Goal: Task Accomplishment & Management: Use online tool/utility

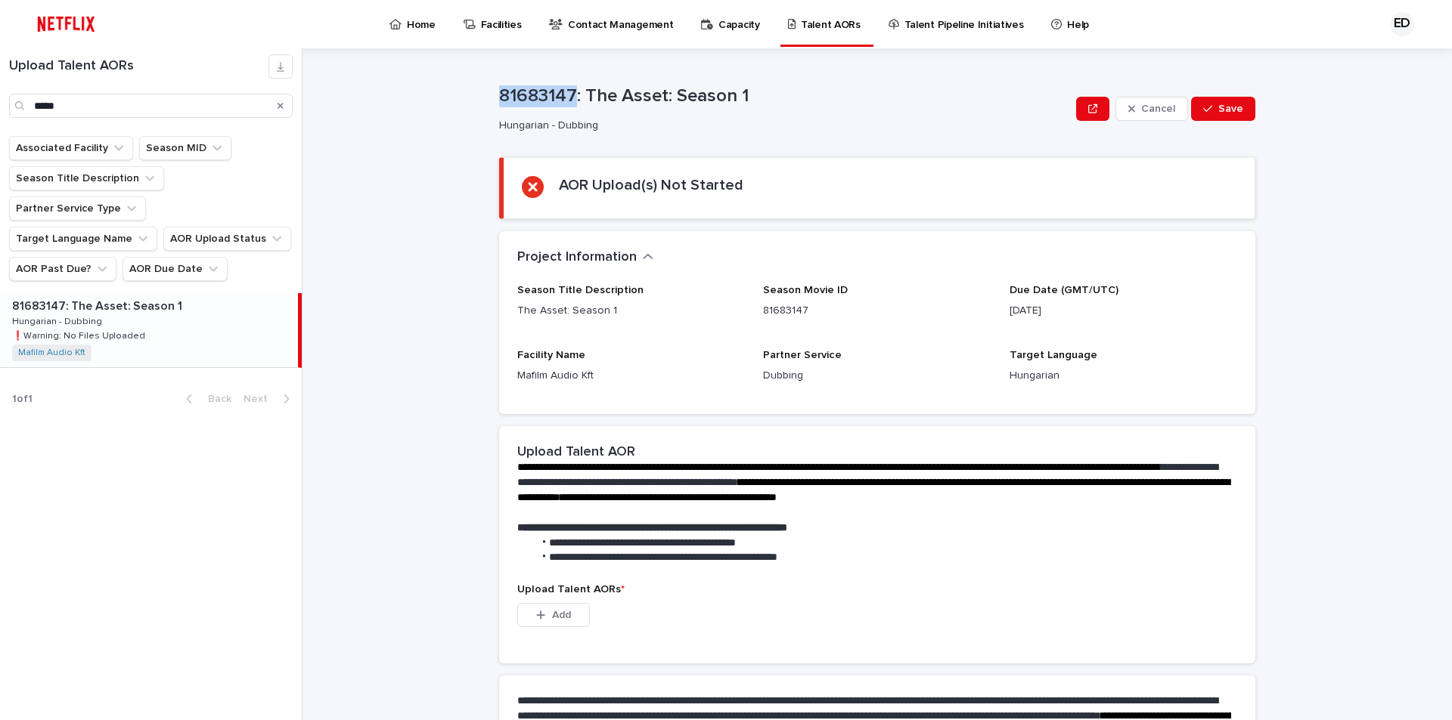
drag, startPoint x: 569, startPoint y: 92, endPoint x: 438, endPoint y: 94, distance: 130.0
click at [438, 94] on div "**********" at bounding box center [886, 384] width 1131 height 672
copy p "81683147"
click at [558, 618] on span "Add" at bounding box center [561, 615] width 19 height 11
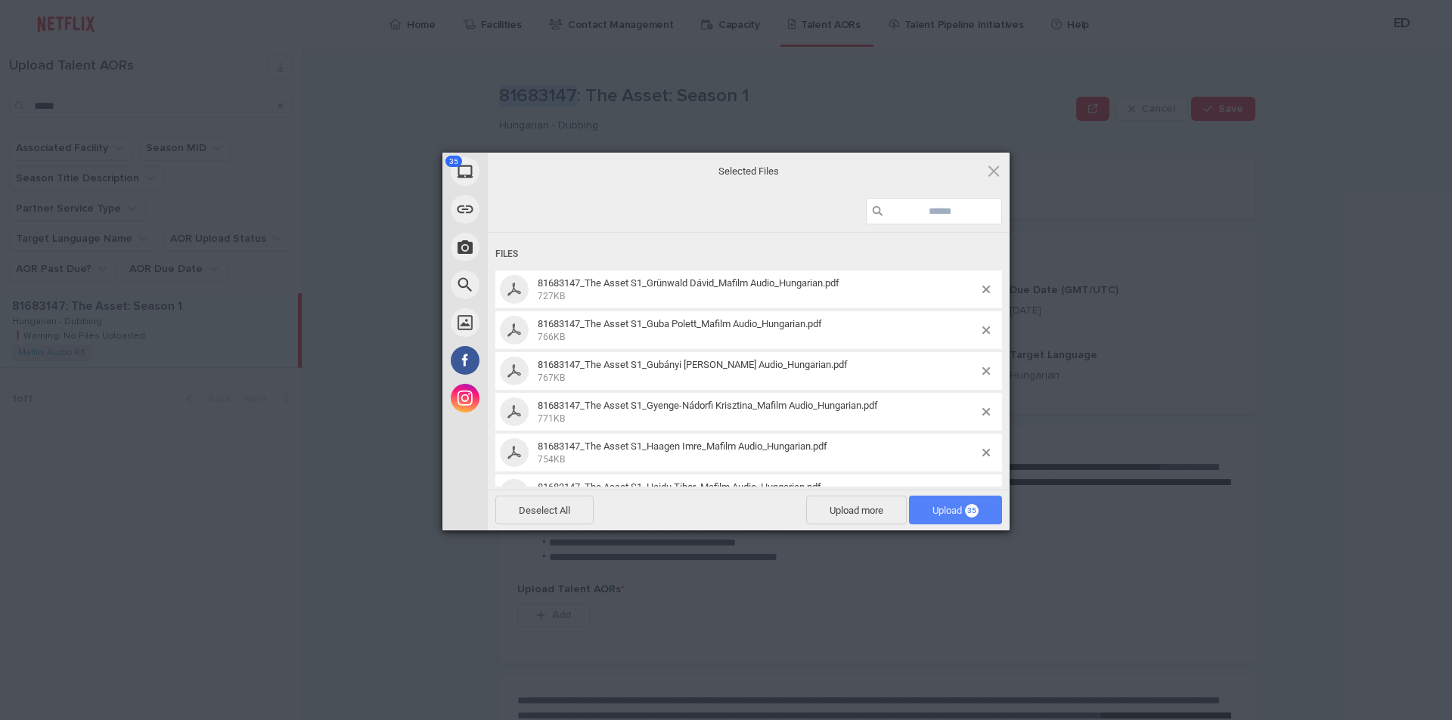
click at [969, 503] on span "Upload 35" at bounding box center [955, 510] width 93 height 29
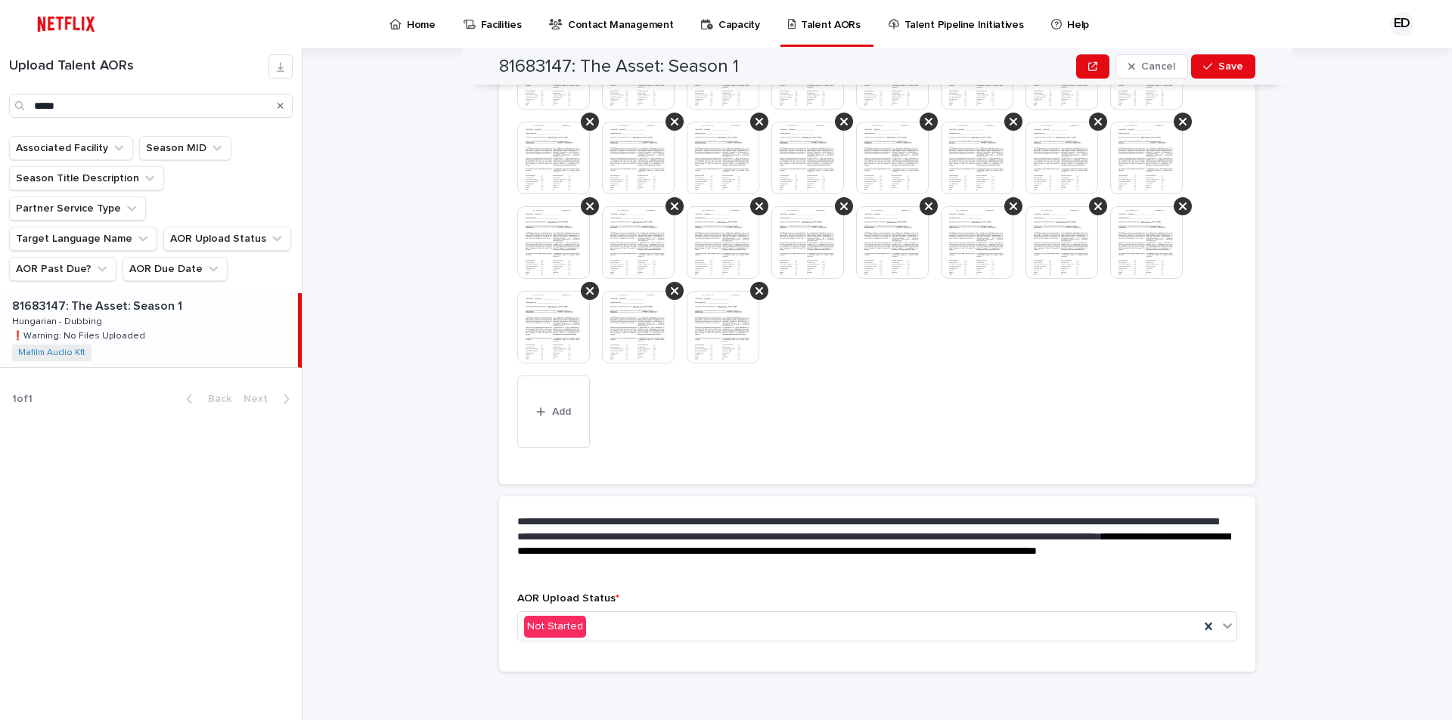
scroll to position [584, 0]
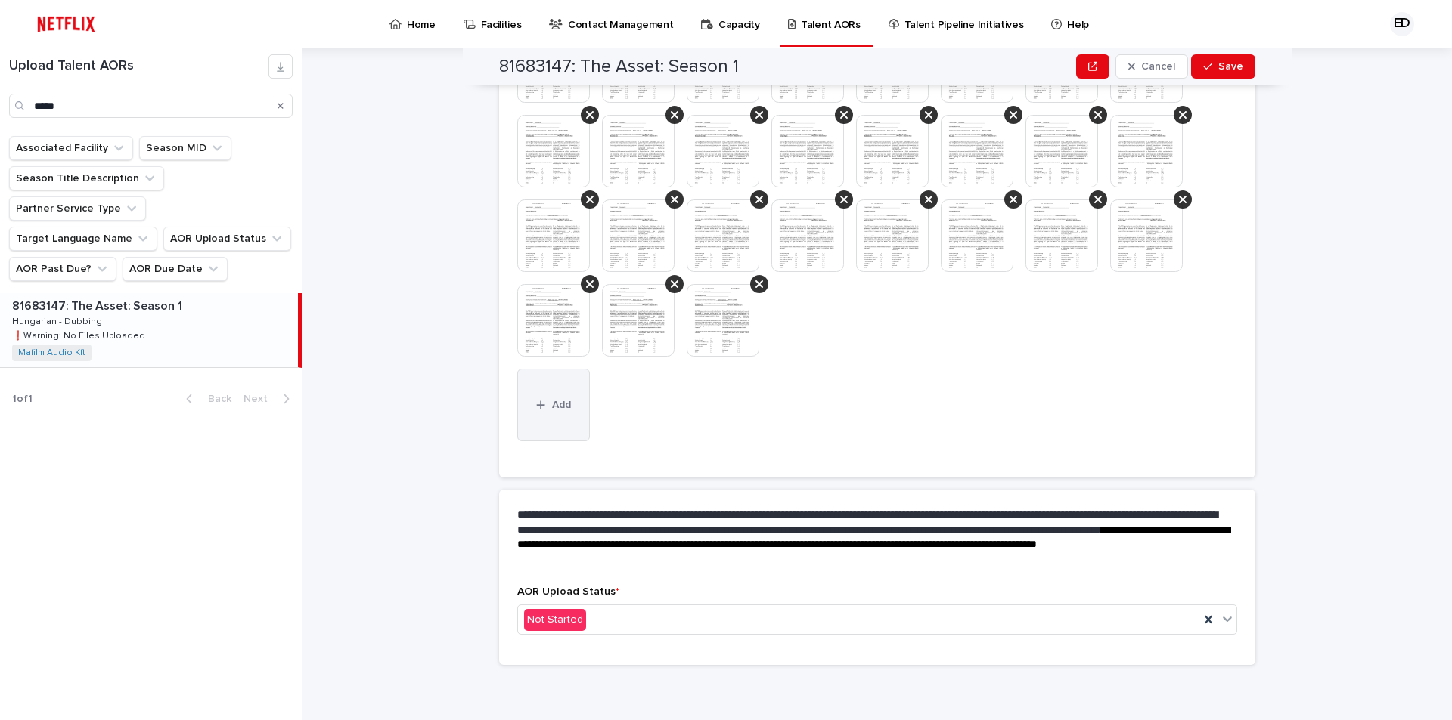
drag, startPoint x: 536, startPoint y: 404, endPoint x: 523, endPoint y: 404, distance: 12.9
click at [536, 404] on icon "button" at bounding box center [540, 405] width 9 height 11
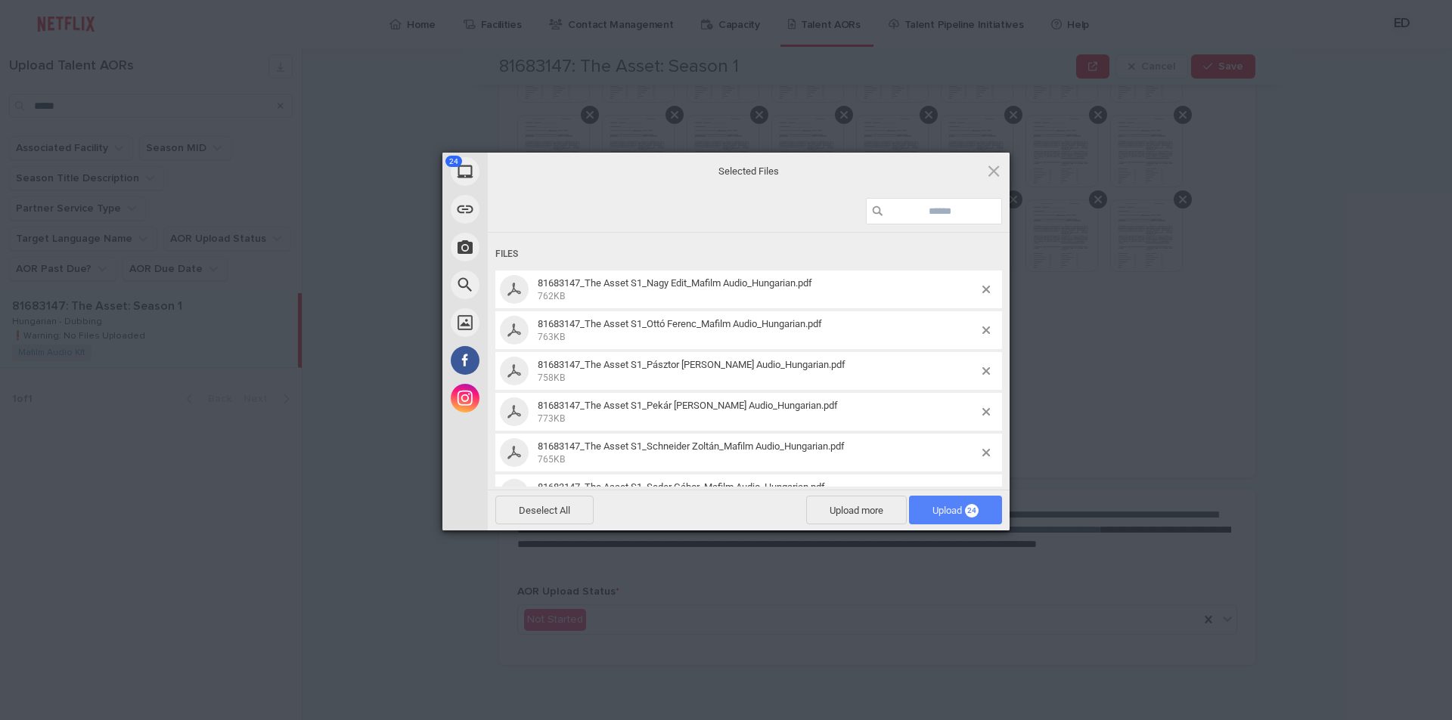
click at [950, 509] on span "Upload 24" at bounding box center [955, 510] width 46 height 11
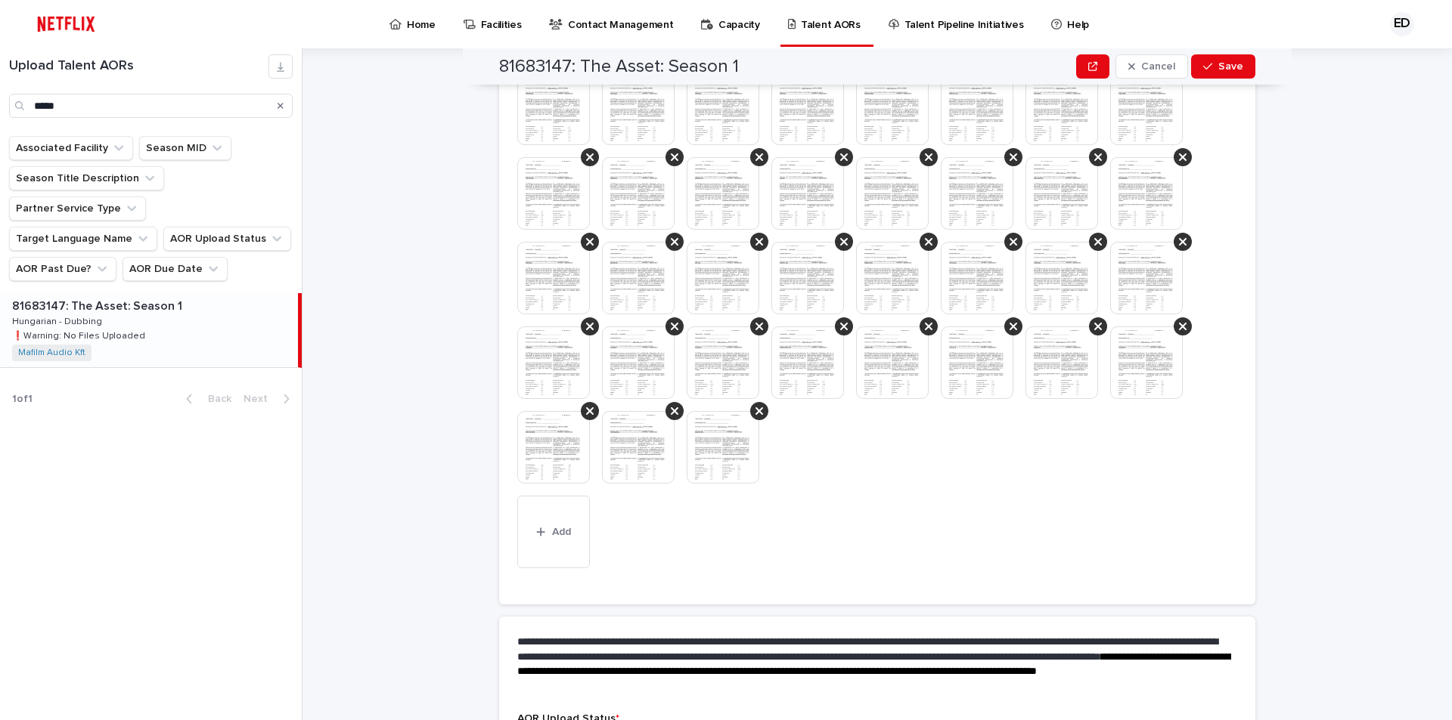
scroll to position [838, 0]
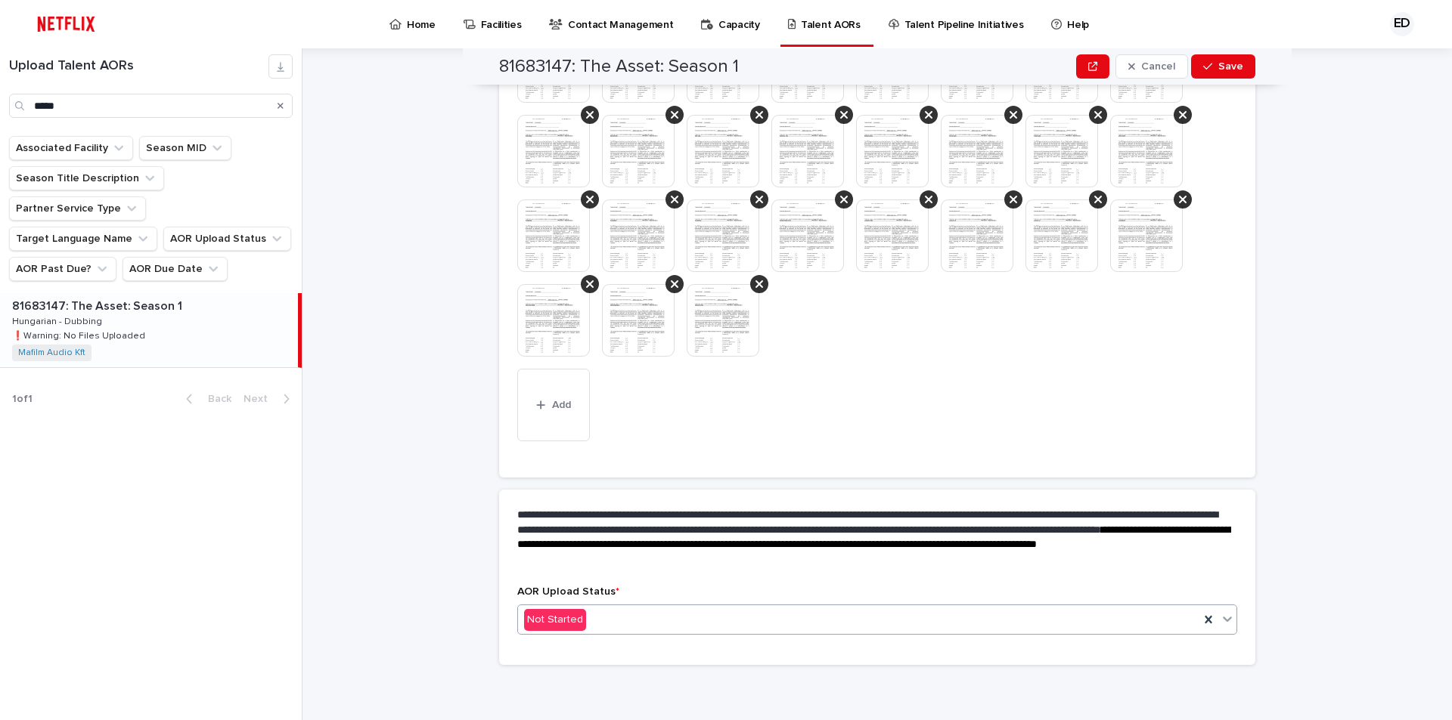
click at [1219, 622] on icon at bounding box center [1226, 619] width 15 height 15
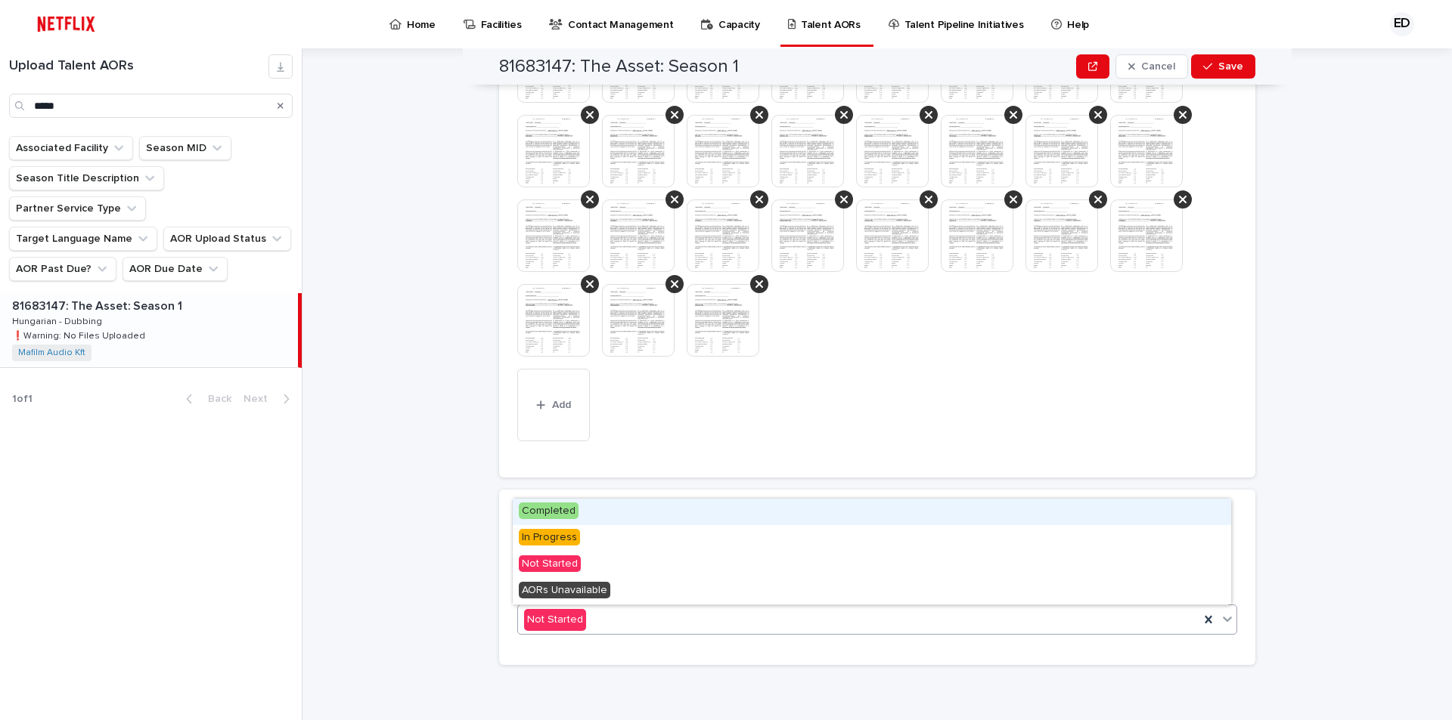
click at [731, 505] on div "Completed" at bounding box center [872, 512] width 718 height 26
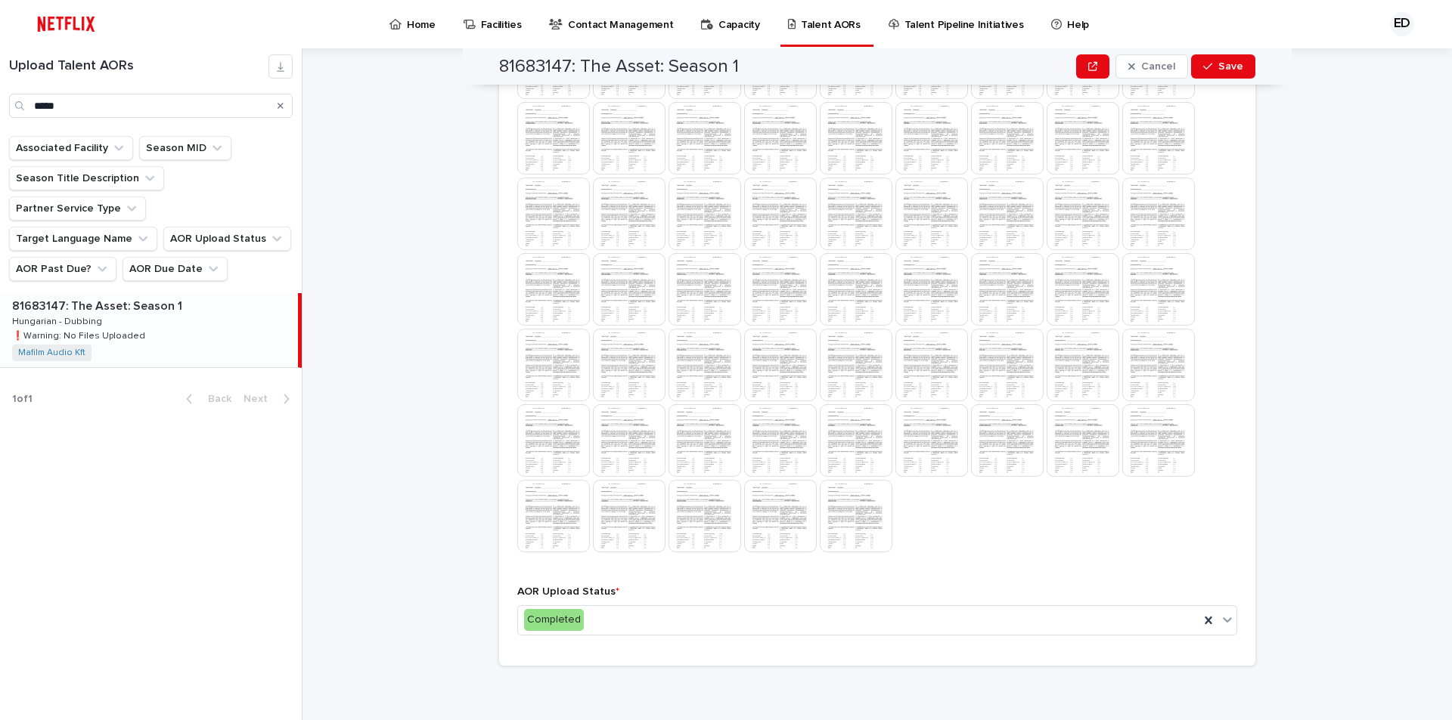
scroll to position [1, 0]
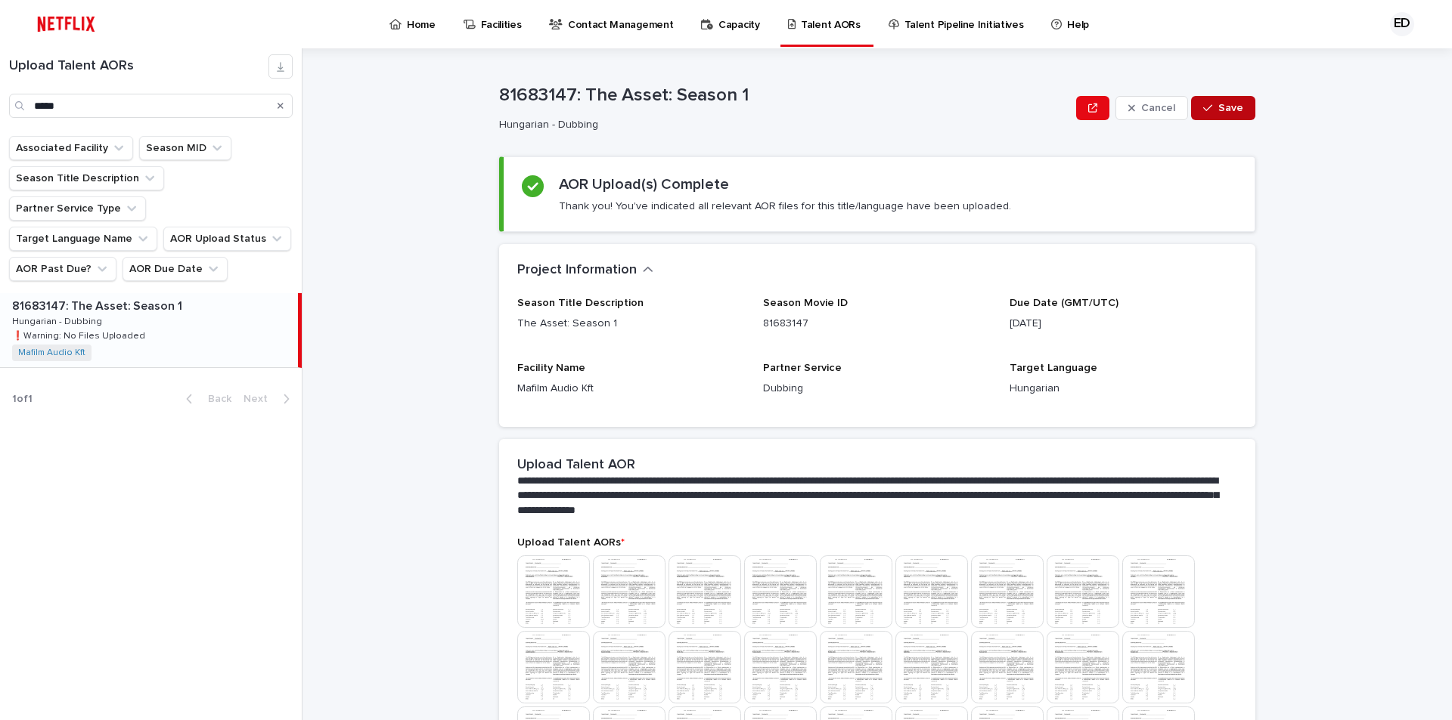
click at [1223, 113] on span "Save" at bounding box center [1230, 108] width 25 height 11
drag, startPoint x: 100, startPoint y: 111, endPoint x: -144, endPoint y: 95, distance: 244.7
click at [0, 95] on html "Home Facilities Contact Management Capacity Talent AORs Talent Pipeline Initiat…" at bounding box center [726, 360] width 1452 height 720
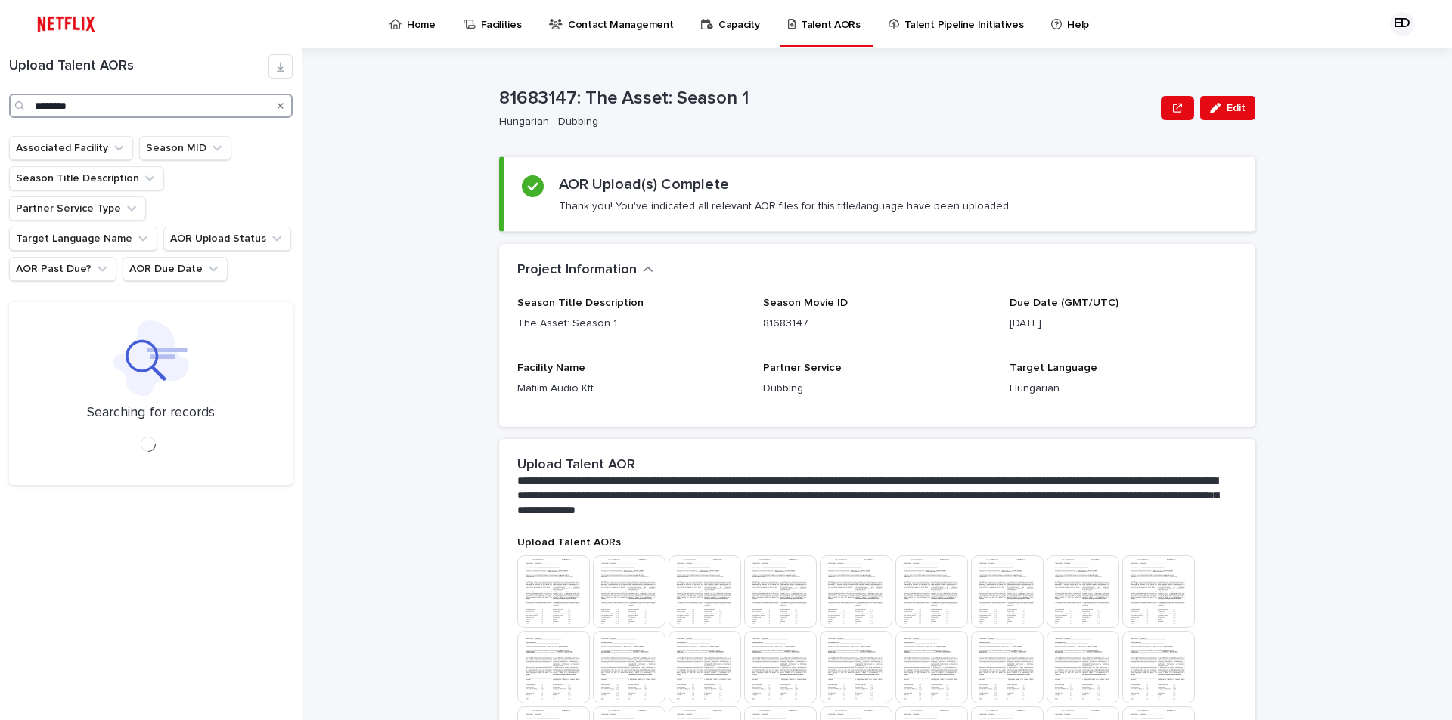
type input "********"
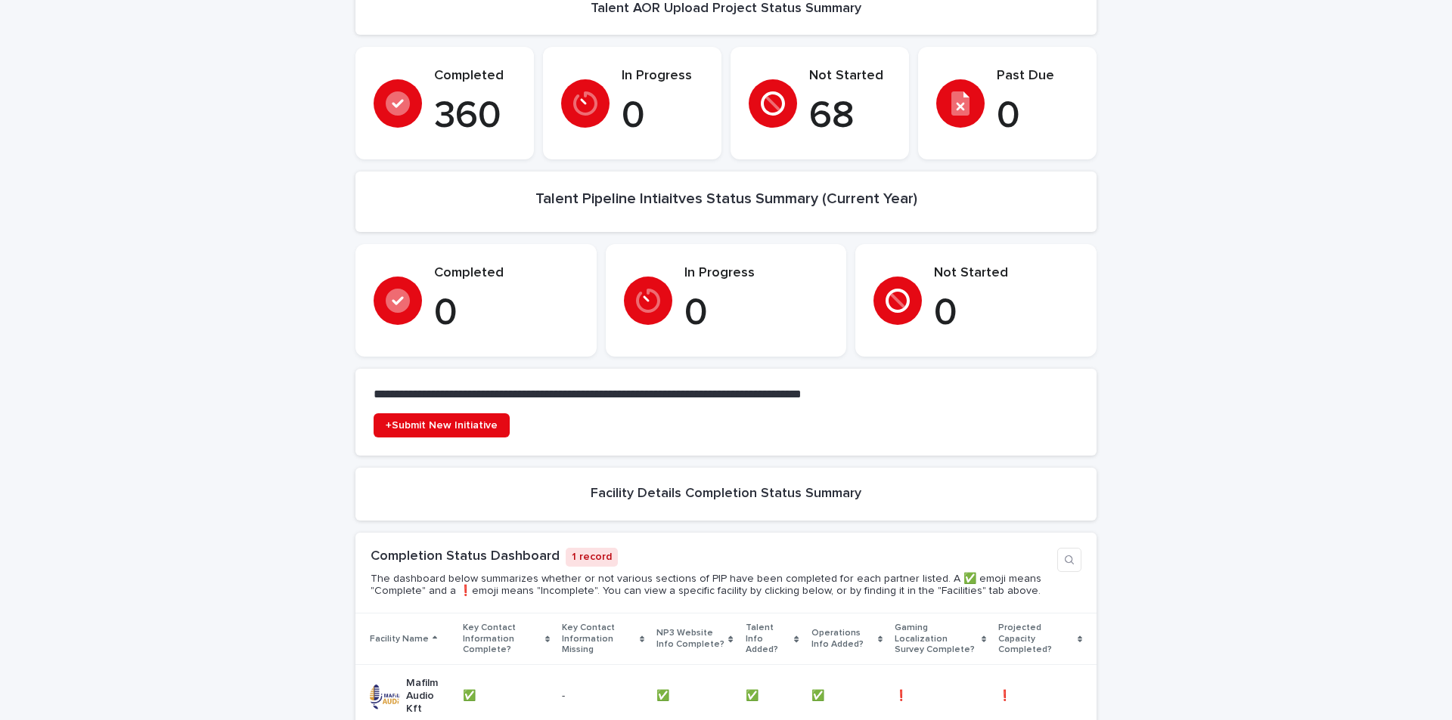
scroll to position [302, 0]
